Goal: Task Accomplishment & Management: Use online tool/utility

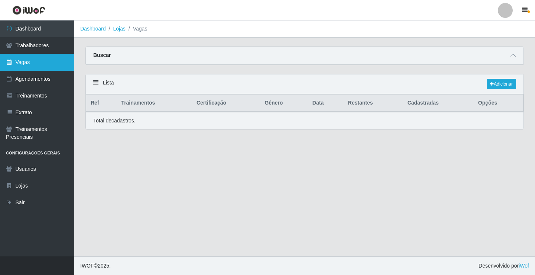
click at [54, 60] on link "Vagas" at bounding box center [37, 62] width 74 height 17
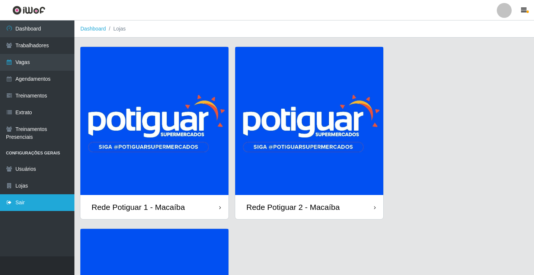
click at [26, 206] on link "Sair" at bounding box center [37, 202] width 74 height 17
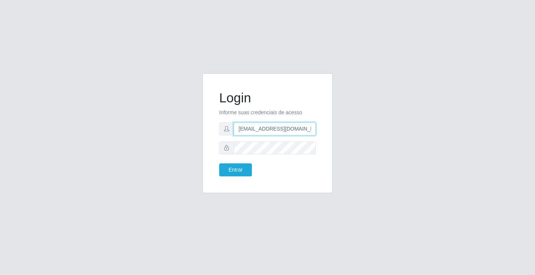
click at [259, 125] on input "rh.supermercadopotiguar@gmail.com" at bounding box center [275, 128] width 82 height 13
type input "departamentopessoal2@sbcvarejistas.com.br"
click at [241, 171] on button "Entrar" at bounding box center [235, 169] width 33 height 13
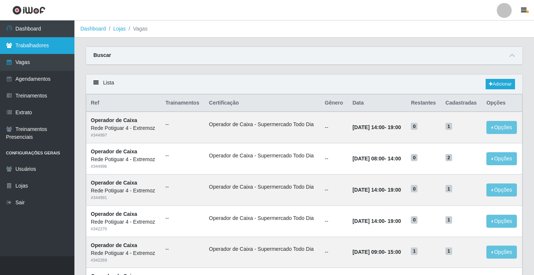
click at [53, 40] on link "Trabalhadores" at bounding box center [37, 45] width 74 height 17
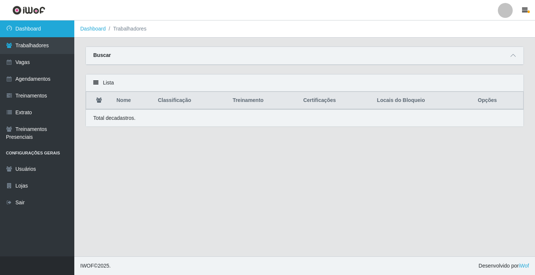
click at [32, 35] on link "Dashboard" at bounding box center [37, 28] width 74 height 17
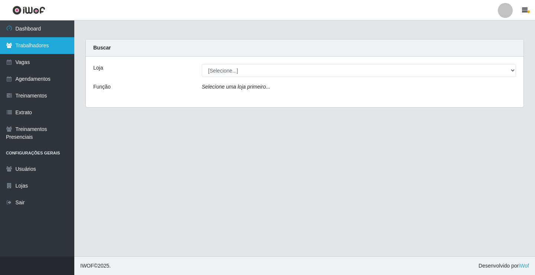
click at [25, 45] on link "Trabalhadores" at bounding box center [37, 45] width 74 height 17
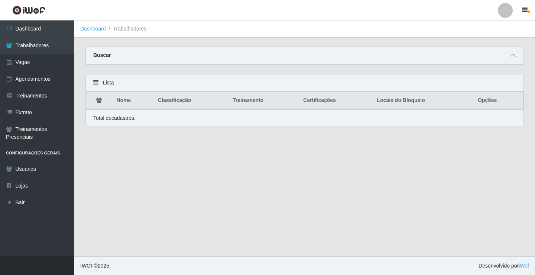
drag, startPoint x: 514, startPoint y: 51, endPoint x: 495, endPoint y: 55, distance: 19.0
click at [512, 51] on div "Buscar" at bounding box center [305, 56] width 438 height 18
click at [512, 54] on icon at bounding box center [513, 55] width 5 height 5
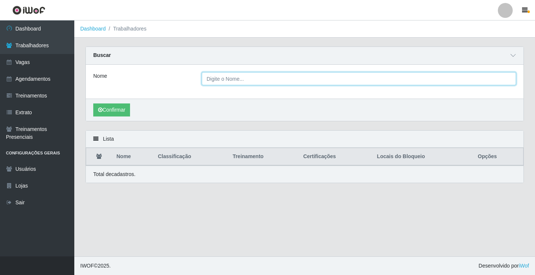
click at [219, 77] on input "Nome" at bounding box center [359, 78] width 315 height 13
type input "n"
type input "[PERSON_NAME]"
click at [93, 103] on button "Confirmar" at bounding box center [111, 109] width 37 height 13
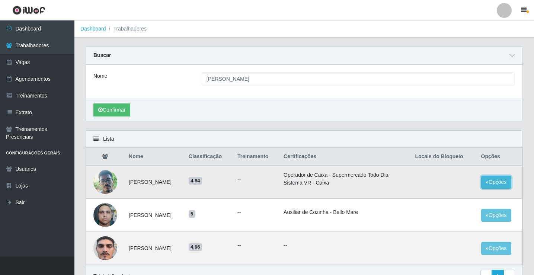
click at [506, 183] on button "Opções" at bounding box center [496, 181] width 30 height 13
click at [449, 203] on button "Bloquear - Loja" at bounding box center [450, 198] width 60 height 15
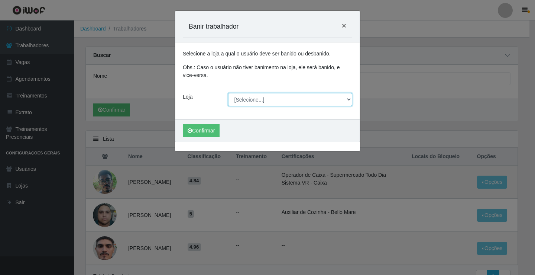
click at [249, 101] on select "[Selecione...] Rede Potiguar 4 - Extremoz Rede Potiguar 5 - Extremoz Rede Potig…" at bounding box center [290, 99] width 125 height 13
select select "78"
click at [228, 93] on select "[Selecione...] Rede Potiguar 4 - Extremoz Rede Potiguar 5 - Extremoz Rede Potig…" at bounding box center [290, 99] width 125 height 13
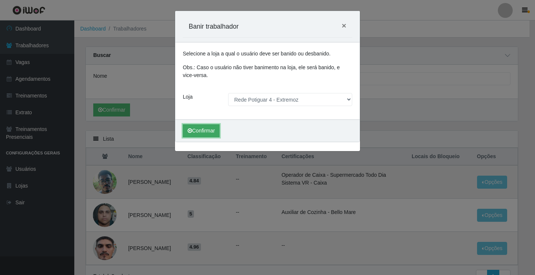
click at [192, 130] on icon "submit" at bounding box center [190, 130] width 4 height 5
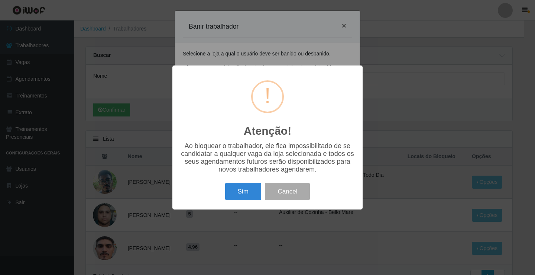
click at [245, 202] on div "Sim Cancel" at bounding box center [267, 191] width 175 height 21
click at [241, 193] on button "Sim" at bounding box center [243, 191] width 36 height 17
